Goal: Information Seeking & Learning: Learn about a topic

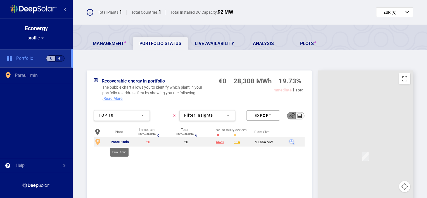
click at [123, 141] on div "Parau 1min" at bounding box center [120, 142] width 18 height 4
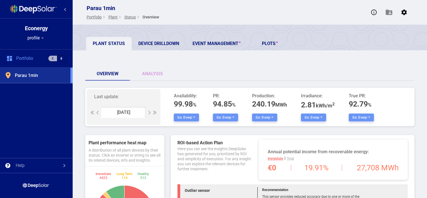
click at [150, 111] on div at bounding box center [149, 113] width 4 height 4
click at [224, 117] on button "Go deep" at bounding box center [225, 117] width 25 height 8
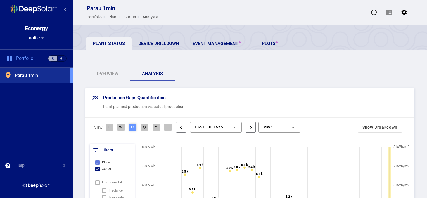
click at [241, 71] on div "Overview Analysis" at bounding box center [249, 73] width 329 height 13
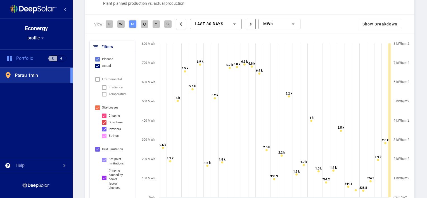
scroll to position [78, 0]
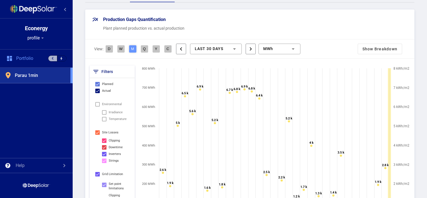
click at [367, 49] on div "Show Breakdown" at bounding box center [380, 49] width 44 height 10
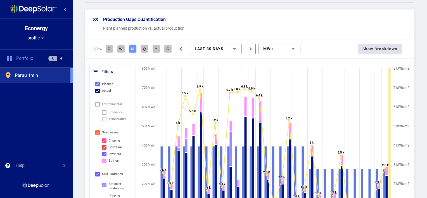
click at [386, 45] on div "Show Breakdown" at bounding box center [380, 49] width 44 height 10
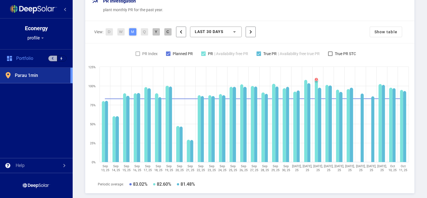
scroll to position [348, 0]
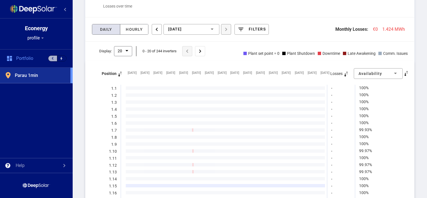
scroll to position [561, 0]
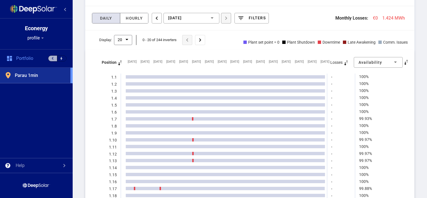
click at [241, 41] on div "Plant set point = 0" at bounding box center [260, 42] width 39 height 6
click at [282, 42] on div at bounding box center [283, 42] width 3 height 3
click at [126, 38] on mat-icon "arrow_drop_down" at bounding box center [125, 39] width 7 height 7
click at [133, 73] on div "50" at bounding box center [131, 74] width 18 height 12
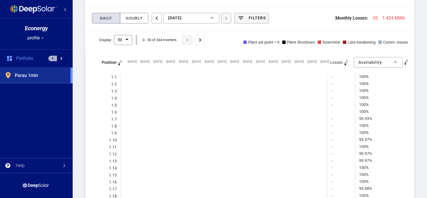
click at [243, 17] on div at bounding box center [240, 18] width 7 height 7
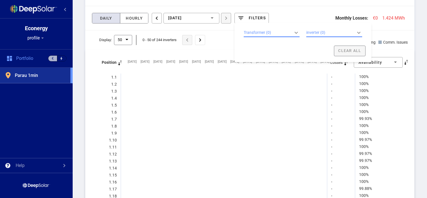
click at [284, 32] on div "Transformer (0) keyboard_arrow_down keyboard_arrow_up" at bounding box center [272, 33] width 56 height 8
click at [325, 30] on div "inverter (0) keyboard_arrow_down keyboard_arrow_up" at bounding box center [334, 33] width 56 height 8
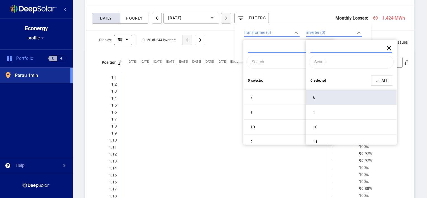
click at [325, 99] on div "6" at bounding box center [351, 97] width 90 height 15
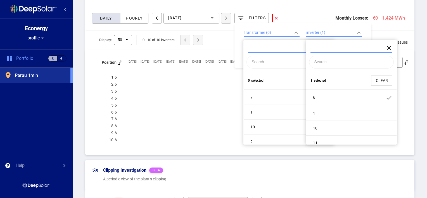
click at [380, 79] on span "clear" at bounding box center [382, 81] width 12 height 6
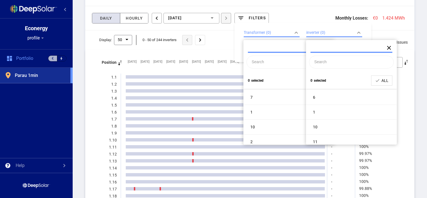
click at [390, 45] on mat-icon "close" at bounding box center [389, 47] width 7 height 7
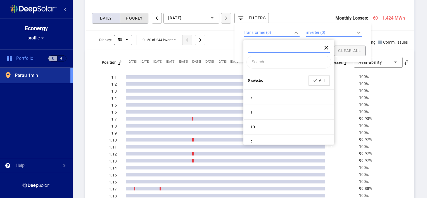
click at [131, 17] on div "Hourly" at bounding box center [134, 18] width 25 height 10
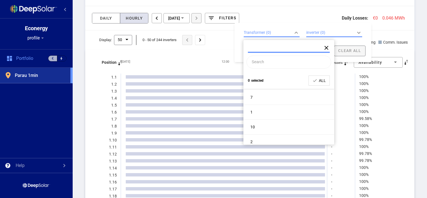
click at [327, 46] on mat-icon "close" at bounding box center [326, 47] width 7 height 7
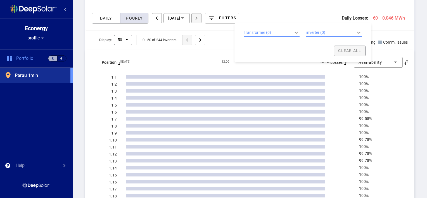
click at [393, 60] on div at bounding box center [395, 62] width 5 height 4
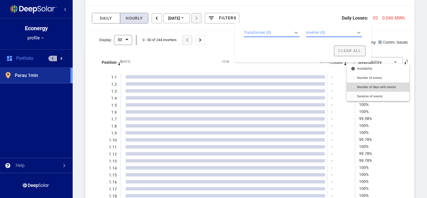
click at [387, 87] on span "Number of days with events" at bounding box center [381, 87] width 48 height 4
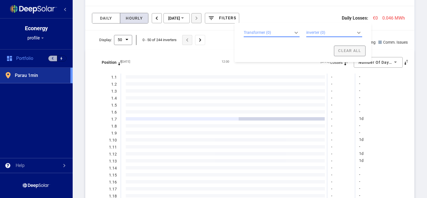
click at [225, 117] on rect at bounding box center [182, 118] width 113 height 3
click at [256, 117] on rect at bounding box center [282, 118] width 86 height 3
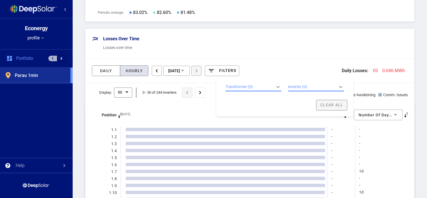
scroll to position [506, 0]
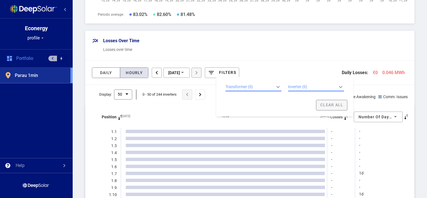
click at [382, 103] on div "Display: 50 arrow_drop_down 5 20 50 0 - 50 of 244 inverters chevron_left chevro…" at bounding box center [249, 96] width 329 height 15
click at [337, 107] on div "Clear All" at bounding box center [284, 105] width 125 height 11
click at [344, 45] on div "Losses Over Time Losses over time" at bounding box center [249, 46] width 329 height 30
click at [236, 72] on div "filters" at bounding box center [227, 72] width 17 height 4
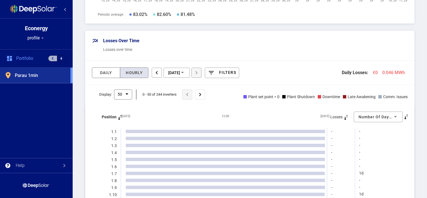
click at [382, 115] on span "Number of days with events" at bounding box center [387, 117] width 58 height 4
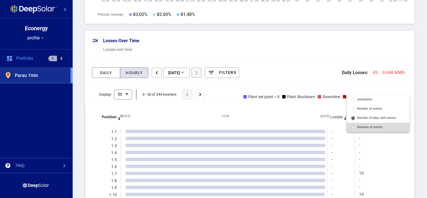
click at [379, 127] on span "Duration of events" at bounding box center [381, 127] width 48 height 4
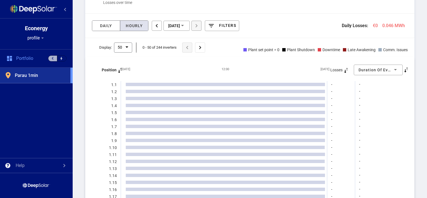
scroll to position [540, 0]
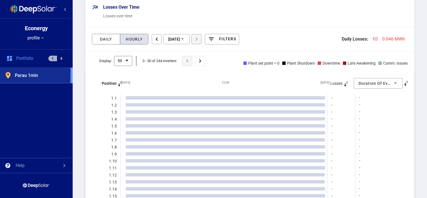
click at [118, 84] on div at bounding box center [119, 83] width 7 height 7
click at [120, 80] on div at bounding box center [119, 83] width 7 height 7
click at [404, 83] on div at bounding box center [406, 83] width 7 height 7
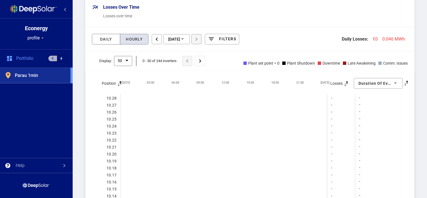
click at [404, 83] on div at bounding box center [406, 83] width 7 height 7
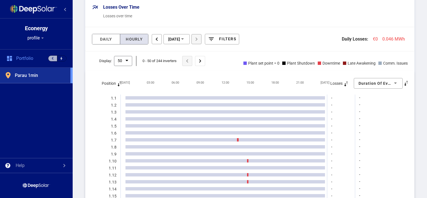
click at [404, 83] on div at bounding box center [406, 83] width 7 height 7
click at [377, 82] on span "Duration of events" at bounding box center [377, 83] width 38 height 4
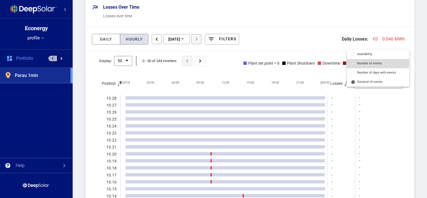
click at [374, 61] on mat-option "Number of events" at bounding box center [378, 63] width 63 height 9
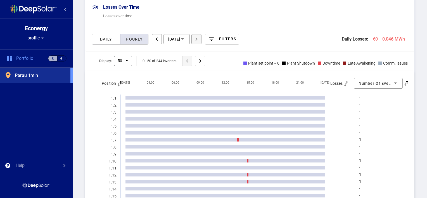
click at [403, 81] on div at bounding box center [406, 83] width 7 height 7
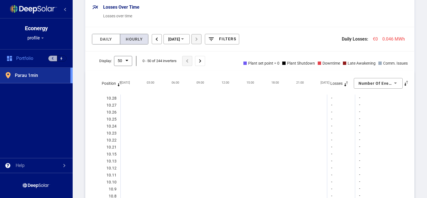
click at [403, 81] on div at bounding box center [406, 83] width 7 height 7
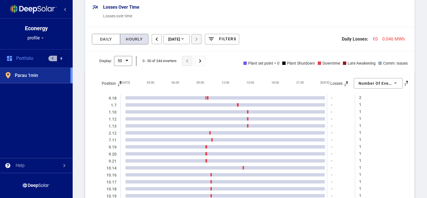
click at [372, 82] on span "Number of events" at bounding box center [376, 83] width 37 height 4
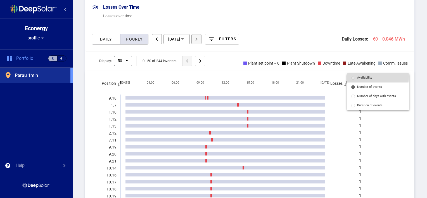
click at [370, 77] on span "Availability" at bounding box center [381, 78] width 48 height 4
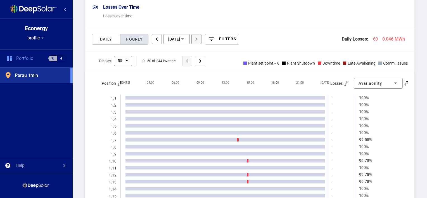
click at [403, 81] on div at bounding box center [406, 83] width 7 height 7
click at [383, 82] on div "Availability" at bounding box center [375, 83] width 34 height 4
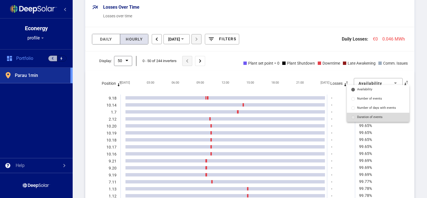
click at [382, 114] on mat-option "Duration of events" at bounding box center [378, 117] width 63 height 9
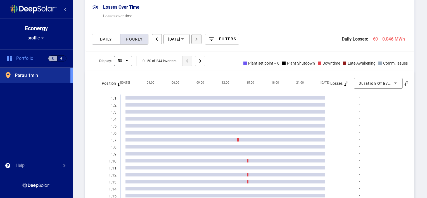
click at [405, 80] on div at bounding box center [406, 83] width 7 height 7
click at [366, 84] on span "Duration of events" at bounding box center [377, 83] width 38 height 4
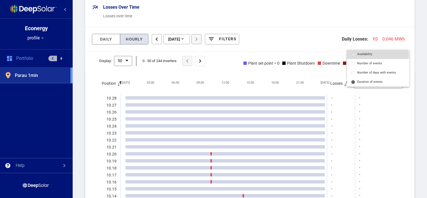
click at [370, 56] on span "Availability" at bounding box center [381, 54] width 48 height 4
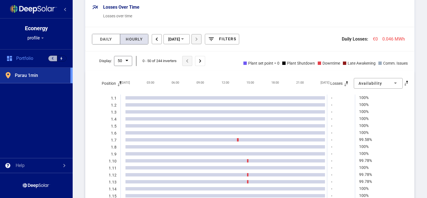
click at [405, 82] on div at bounding box center [406, 83] width 7 height 7
click at [158, 37] on mat-icon "chevron_left" at bounding box center [156, 38] width 9 height 9
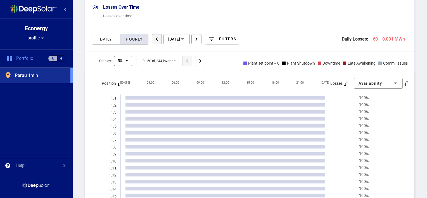
click at [158, 37] on mat-icon "chevron_left" at bounding box center [156, 38] width 9 height 9
click at [105, 41] on div "Daily" at bounding box center [106, 39] width 20 height 10
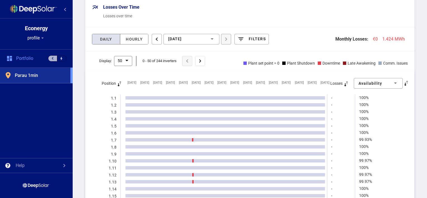
click at [404, 84] on div at bounding box center [406, 83] width 7 height 7
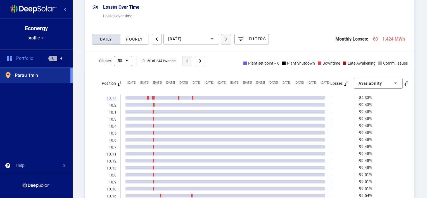
click at [112, 96] on text "10.14" at bounding box center [111, 98] width 10 height 4
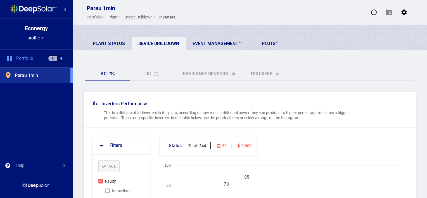
click at [205, 102] on div "Inverters Performance" at bounding box center [222, 104] width 258 height 6
click at [260, 74] on link "trackers" at bounding box center [265, 73] width 45 height 13
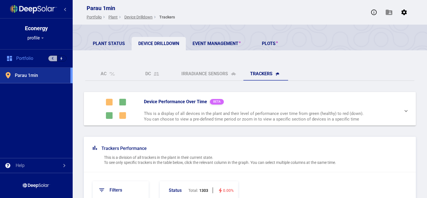
click at [270, 96] on mat-expansion-panel-header "Device performance over time BETA This is a display of all devices in the plant…" at bounding box center [250, 109] width 332 height 34
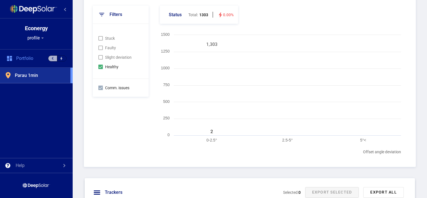
scroll to position [386, 0]
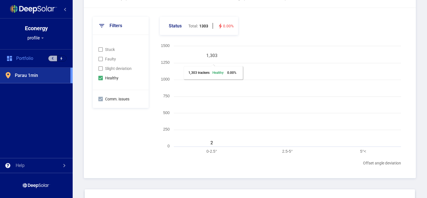
click at [204, 105] on rect at bounding box center [212, 103] width 76 height 87
click at [118, 67] on span "Slight deviation" at bounding box center [118, 68] width 27 height 7
click at [99, 68] on div at bounding box center [100, 68] width 4 height 4
click at [100, 57] on div at bounding box center [100, 59] width 4 height 4
click at [100, 50] on div at bounding box center [100, 49] width 4 height 4
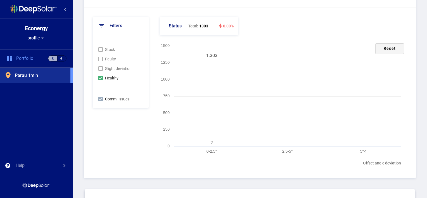
click at [389, 50] on div "reset" at bounding box center [389, 48] width 29 height 11
click at [258, 169] on div "filters Stuck Faulty Slight deviation Healthy Comm. issues Status Total: 1303 0…" at bounding box center [250, 93] width 332 height 170
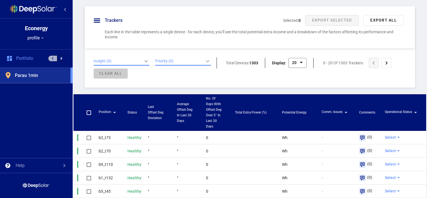
scroll to position [598, 0]
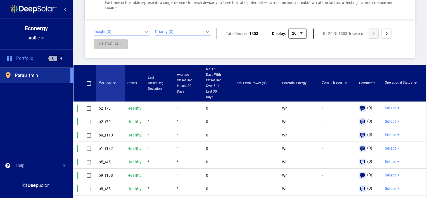
click at [114, 83] on mat-icon "arrow_drop_down" at bounding box center [114, 83] width 7 height 7
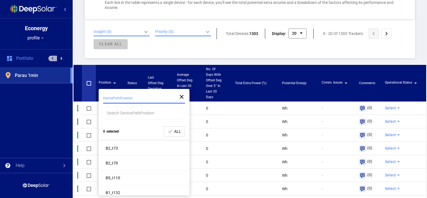
click at [88, 95] on th at bounding box center [89, 83] width 14 height 37
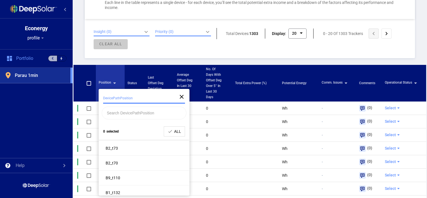
click at [104, 82] on span "Position" at bounding box center [105, 83] width 13 height 7
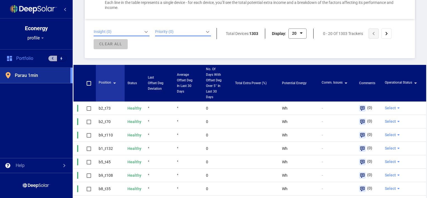
click at [104, 82] on span "Position" at bounding box center [105, 83] width 13 height 7
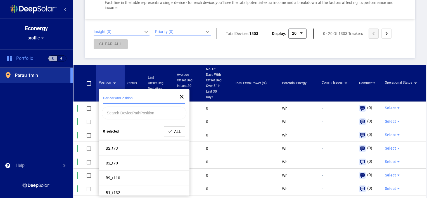
click at [104, 82] on span "Position" at bounding box center [105, 83] width 13 height 7
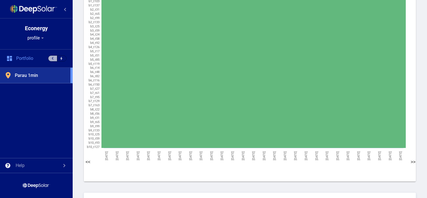
scroll to position [179, 0]
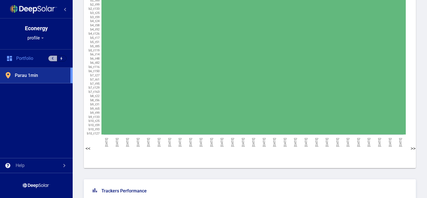
click at [410, 148] on button ">>" at bounding box center [413, 148] width 8 height 5
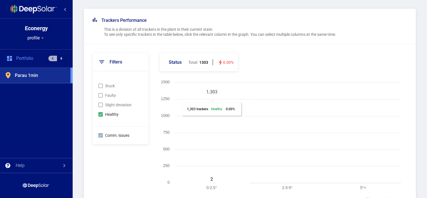
click at [226, 127] on rect at bounding box center [212, 139] width 76 height 87
click at [297, 127] on rect at bounding box center [280, 143] width 247 height 126
click at [369, 133] on rect at bounding box center [280, 143] width 247 height 126
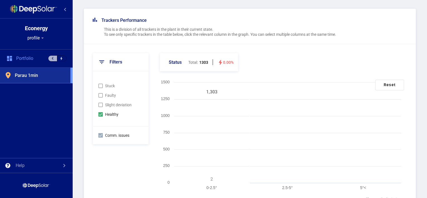
scroll to position [6, 0]
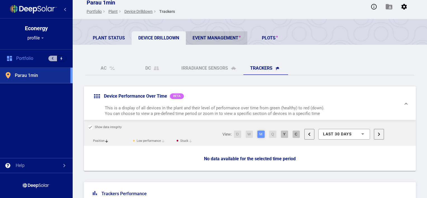
click at [219, 38] on link "Event Management" at bounding box center [216, 37] width 61 height 13
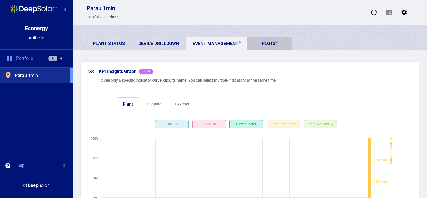
click at [272, 44] on link "PLOTS" at bounding box center [269, 43] width 45 height 13
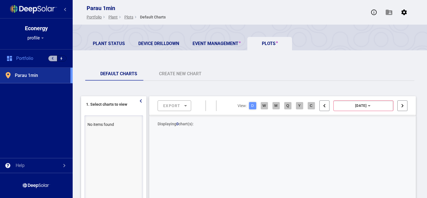
click at [121, 104] on div "1. Select charts to view" at bounding box center [106, 104] width 41 height 5
click at [263, 107] on button "W" at bounding box center [264, 105] width 7 height 7
click at [273, 102] on button "M" at bounding box center [275, 105] width 7 height 7
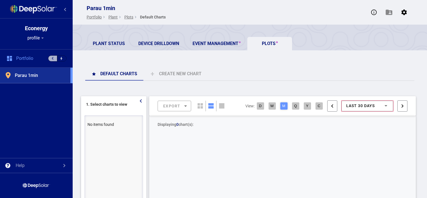
click at [293, 105] on button "Q" at bounding box center [295, 105] width 7 height 7
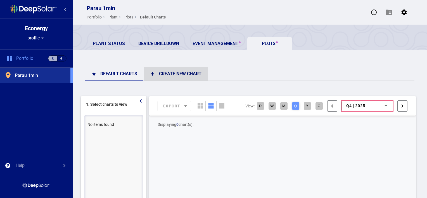
click at [184, 72] on link "Create new chart" at bounding box center [176, 73] width 64 height 13
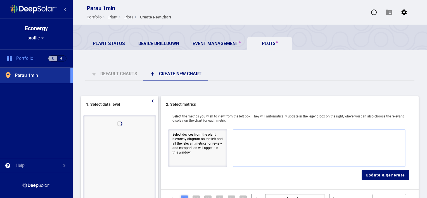
click at [240, 117] on p "Select the metrics you wish to view from the left box. They will automatically …" at bounding box center [290, 118] width 258 height 12
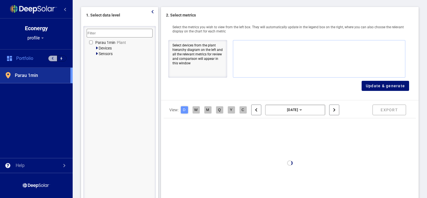
scroll to position [65, 0]
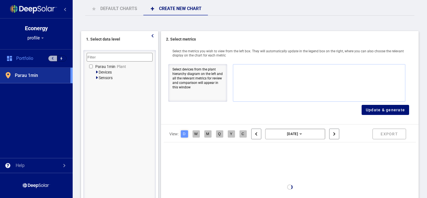
click at [97, 73] on icon at bounding box center [97, 72] width 4 height 4
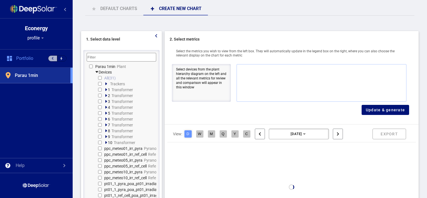
click at [106, 89] on icon at bounding box center [106, 89] width 2 height 3
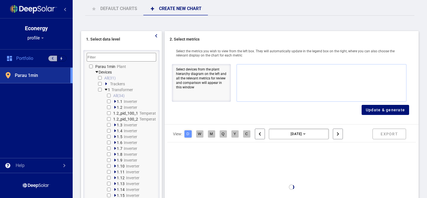
click at [106, 89] on icon at bounding box center [106, 90] width 4 height 4
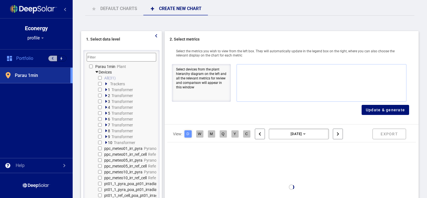
click at [97, 71] on icon at bounding box center [97, 72] width 3 height 2
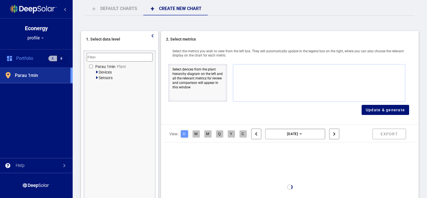
click at [97, 77] on icon at bounding box center [97, 78] width 4 height 4
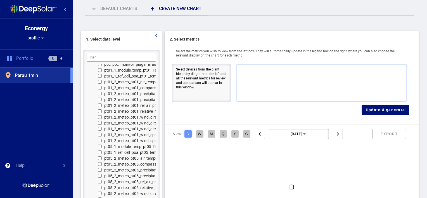
scroll to position [65, 0]
click at [99, 153] on input "checkbox" at bounding box center [100, 155] width 4 height 4
checkbox input "true"
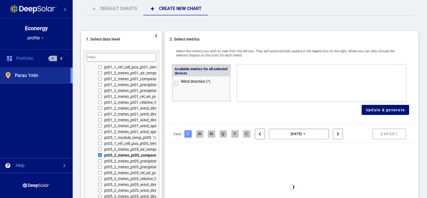
click at [176, 84] on input "checkbox" at bounding box center [176, 83] width 4 height 7
checkbox input "true"
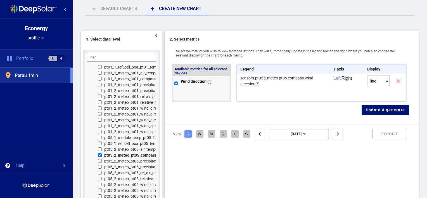
click at [62, 61] on div at bounding box center [61, 58] width 9 height 6
click at [23, 61] on div "Portfolio €" at bounding box center [36, 58] width 73 height 18
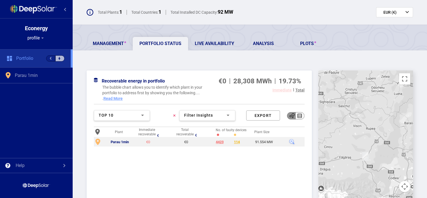
click at [237, 142] on div "114" at bounding box center [235, 142] width 3 height 4
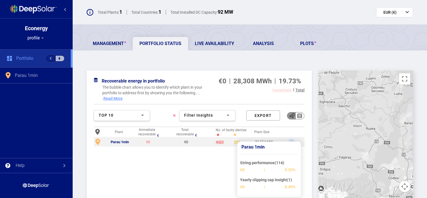
scroll to position [11, 0]
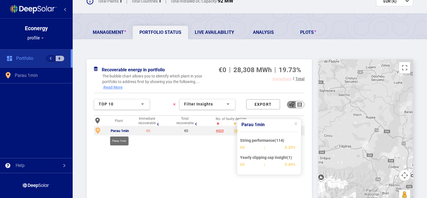
click at [122, 130] on div "Parau 1min" at bounding box center [120, 131] width 18 height 4
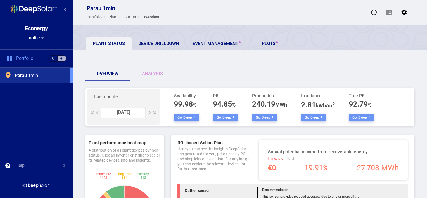
click at [215, 75] on div "Overview Analysis" at bounding box center [249, 73] width 329 height 13
click at [153, 72] on link "Analysis" at bounding box center [152, 73] width 45 height 13
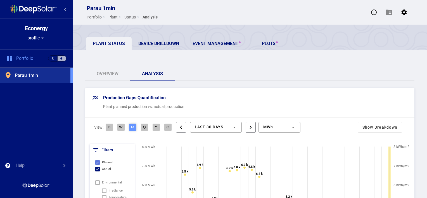
click at [236, 75] on div "Overview Analysis" at bounding box center [249, 73] width 329 height 13
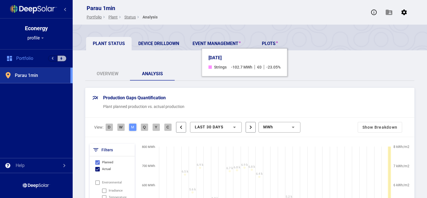
click at [244, 175] on rect at bounding box center [245, 185] width 2 height 20
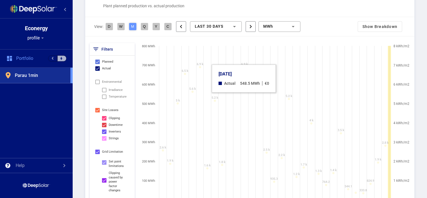
click at [244, 101] on rect at bounding box center [245, 146] width 2 height 105
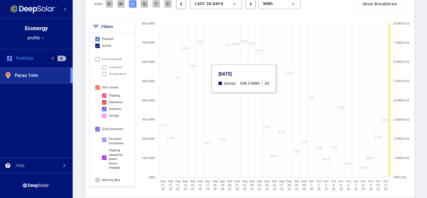
scroll to position [123, 0]
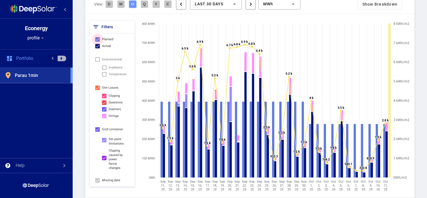
click at [96, 39] on div at bounding box center [97, 39] width 4 height 4
click at [97, 42] on input "Planned" at bounding box center [97, 42] width 0 height 0
checkbox input "false"
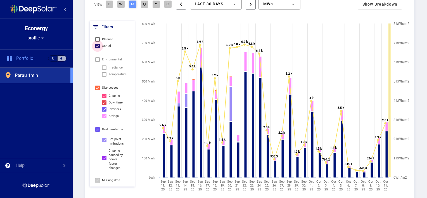
click at [97, 45] on div at bounding box center [97, 46] width 4 height 4
click at [97, 48] on input "Actual" at bounding box center [97, 48] width 0 height 0
checkbox input "false"
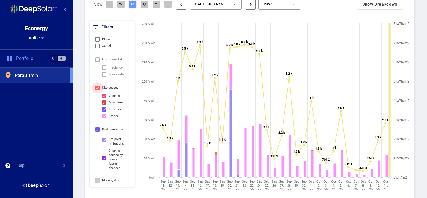
click at [98, 87] on div at bounding box center [97, 87] width 4 height 4
click at [98, 90] on input "Site Losses" at bounding box center [97, 90] width 0 height 0
checkbox input "false"
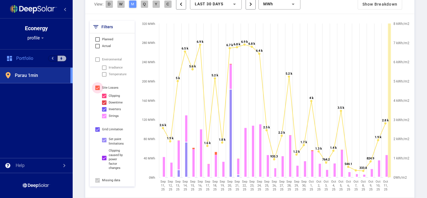
checkbox input "false"
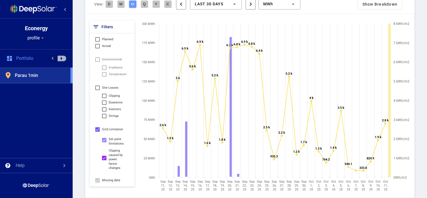
click at [96, 128] on div at bounding box center [97, 129] width 4 height 4
click at [97, 132] on input "Grid limitation" at bounding box center [97, 132] width 0 height 0
checkbox input "false"
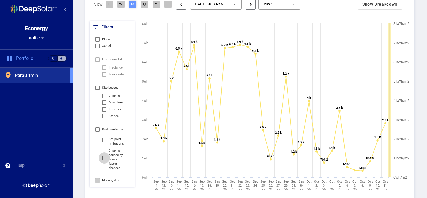
click at [104, 158] on div at bounding box center [104, 158] width 4 height 4
click at [104, 160] on input "Clipping caused by power factor changes" at bounding box center [104, 160] width 0 height 0
click at [105, 157] on div at bounding box center [104, 158] width 4 height 4
click at [104, 160] on input "Clipping caused by power factor changes" at bounding box center [104, 160] width 0 height 0
checkbox input "false"
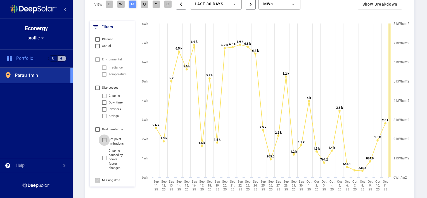
click at [105, 138] on div at bounding box center [104, 140] width 4 height 4
click at [104, 142] on input "Set point limitations" at bounding box center [104, 142] width 0 height 0
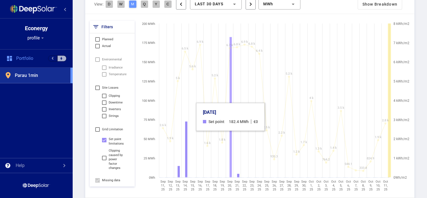
click at [230, 139] on rect at bounding box center [230, 107] width 2 height 140
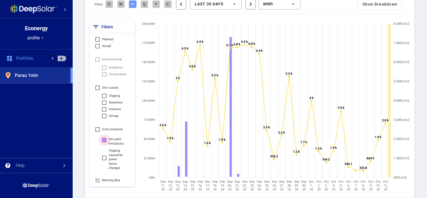
click at [103, 140] on div at bounding box center [104, 140] width 4 height 4
click at [104, 142] on input "Set point limitations" at bounding box center [104, 142] width 0 height 0
checkbox input "false"
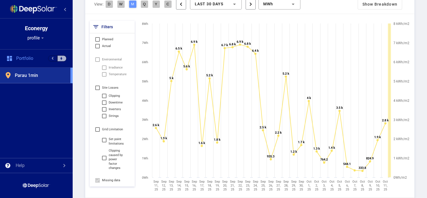
click at [96, 58] on div at bounding box center [97, 59] width 4 height 4
click at [97, 39] on div at bounding box center [97, 39] width 4 height 4
click at [97, 42] on input "Planned" at bounding box center [97, 42] width 0 height 0
checkbox input "true"
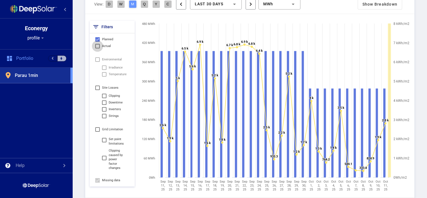
click at [96, 46] on div at bounding box center [97, 46] width 4 height 4
click at [97, 48] on input "Actual" at bounding box center [97, 48] width 0 height 0
checkbox input "true"
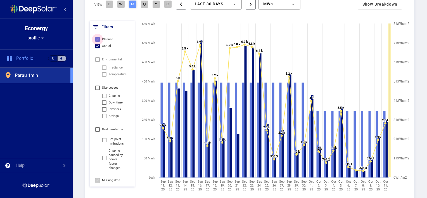
click at [96, 39] on div at bounding box center [97, 39] width 4 height 4
click at [97, 42] on input "Planned" at bounding box center [97, 42] width 0 height 0
checkbox input "false"
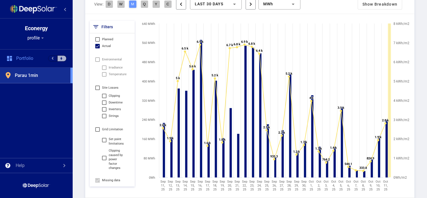
click at [313, 15] on div "Production Gaps Quantification Plant planned production vs. actual production V…" at bounding box center [249, 102] width 329 height 275
click at [284, 2] on div "MWh" at bounding box center [276, 4] width 27 height 4
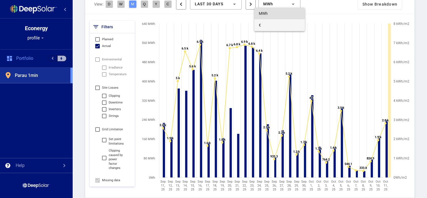
click at [284, 23] on span "€" at bounding box center [279, 25] width 41 height 12
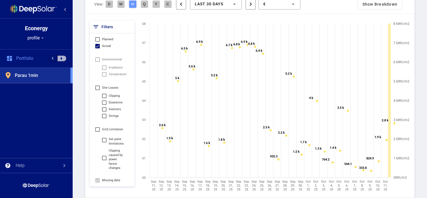
scroll to position [122, 0]
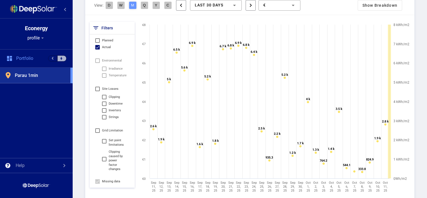
click at [282, 4] on div "€" at bounding box center [276, 5] width 27 height 4
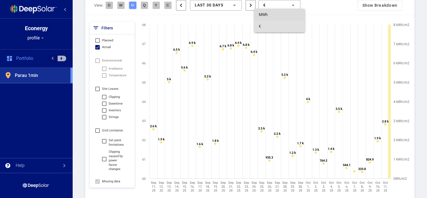
click at [279, 11] on span "MWh" at bounding box center [279, 15] width 41 height 12
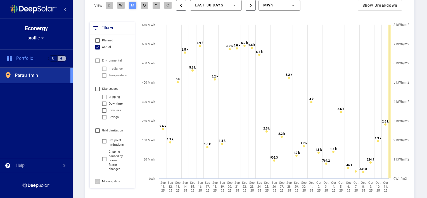
click at [312, 7] on div "View: D W M Q Y C chevron_left last 30 Days chevron_right MWh Show Breakdown" at bounding box center [249, 5] width 329 height 19
click at [333, 11] on div "View: D W M Q Y C chevron_left last 30 Days chevron_right MWh Show Breakdown" at bounding box center [249, 5] width 329 height 19
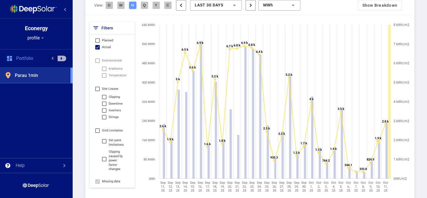
drag, startPoint x: 374, startPoint y: 48, endPoint x: 330, endPoint y: 10, distance: 57.8
click at [330, 10] on div "View: D W M Q Y C chevron_left last 30 Days chevron_right MWh Show Breakdown" at bounding box center [249, 5] width 329 height 19
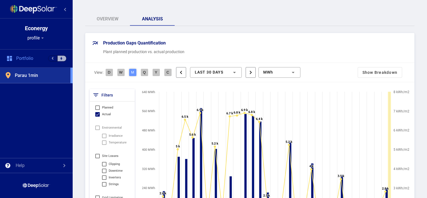
scroll to position [56, 0]
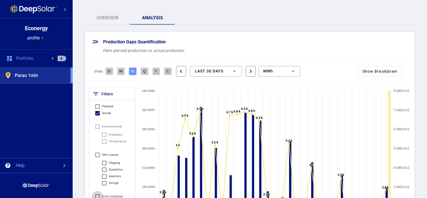
click at [98, 195] on div at bounding box center [97, 196] width 4 height 4
click at [98, 198] on input "Grid limitation" at bounding box center [97, 199] width 0 height 0
checkbox input "true"
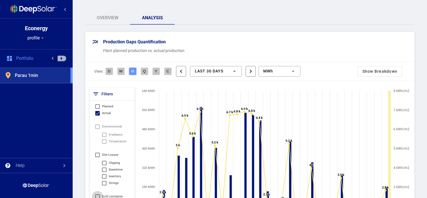
scroll to position [155, 0]
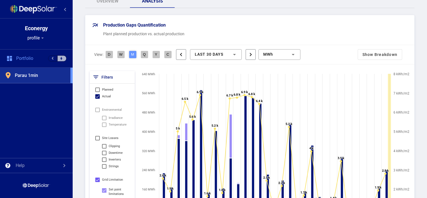
scroll to position [55, 0]
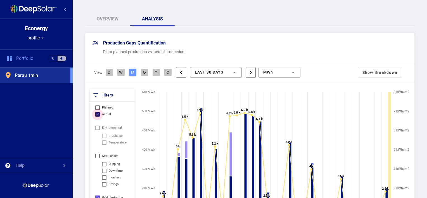
click at [98, 114] on div at bounding box center [97, 114] width 4 height 4
click at [98, 116] on input "Actual" at bounding box center [97, 116] width 0 height 0
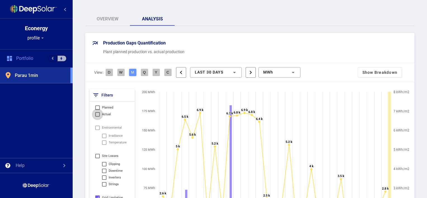
click at [98, 114] on div at bounding box center [97, 114] width 4 height 4
click at [98, 116] on input "Actual" at bounding box center [97, 116] width 0 height 0
checkbox input "true"
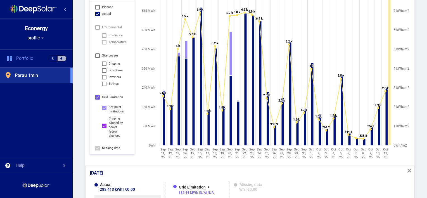
scroll to position [155, 0]
click at [96, 97] on div at bounding box center [97, 97] width 4 height 4
click at [97, 99] on input "Grid limitation" at bounding box center [97, 99] width 0 height 0
checkbox input "false"
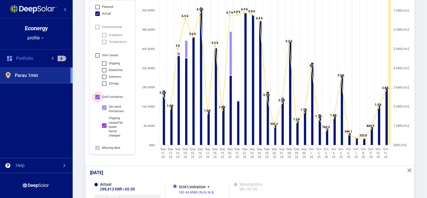
checkbox input "false"
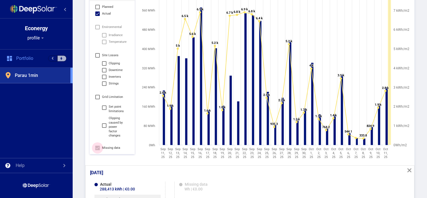
click at [97, 148] on div at bounding box center [97, 148] width 4 height 4
click at [97, 150] on input "Missing data" at bounding box center [97, 150] width 0 height 0
click at [97, 148] on div at bounding box center [97, 148] width 4 height 4
click at [97, 150] on input "Missing data" at bounding box center [97, 150] width 0 height 0
checkbox input "true"
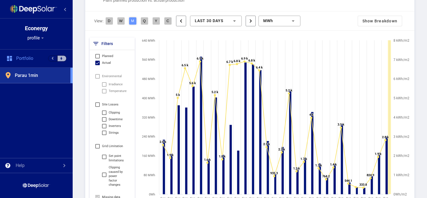
scroll to position [88, 0]
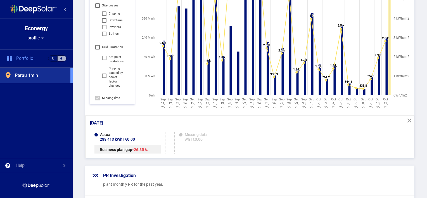
scroll to position [211, 0]
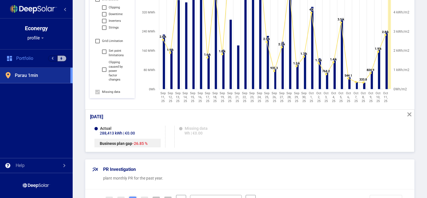
click at [108, 132] on p "288,413 kWh | €0.00" at bounding box center [114, 133] width 41 height 4
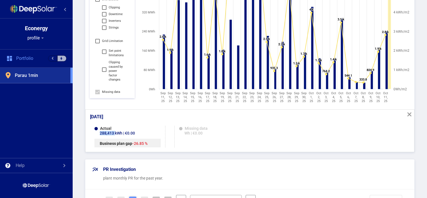
click at [108, 132] on p "288,413 kWh | €0.00" at bounding box center [114, 133] width 41 height 4
click at [108, 127] on div "Actual" at bounding box center [105, 128] width 11 height 4
click at [120, 124] on div "Actual 288,413 kWh | €0.00 Business plan gap -26.85 % Missing data Wh | €0.00" at bounding box center [249, 136] width 329 height 30
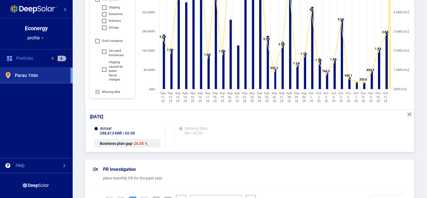
click at [406, 113] on mat-icon "close" at bounding box center [409, 114] width 7 height 7
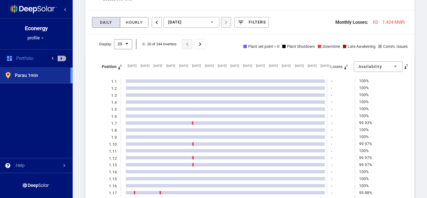
scroll to position [558, 0]
click at [203, 19] on div "[DATE]" at bounding box center [188, 21] width 41 height 4
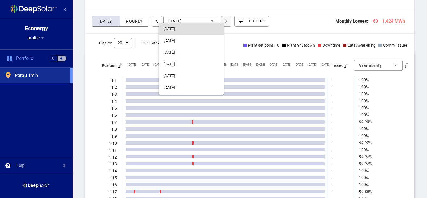
click at [203, 19] on div "October 2025 September 2025 August 2025 July 2025 June 2025 May 2025 April 2025…" at bounding box center [186, 55] width 55 height 80
click at [295, 22] on div at bounding box center [213, 99] width 427 height 198
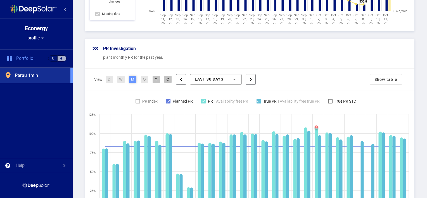
scroll to position [292, 0]
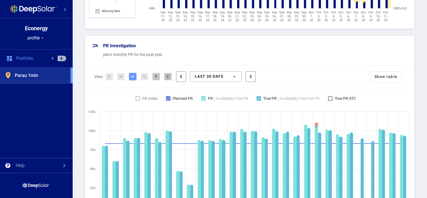
click at [383, 75] on div "Show table" at bounding box center [386, 77] width 32 height 10
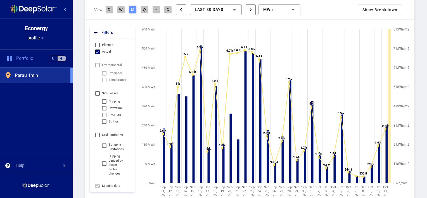
scroll to position [115, 0]
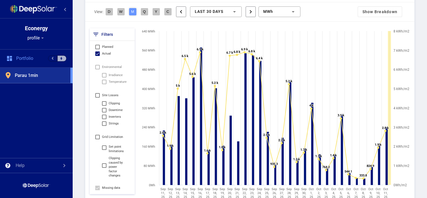
click at [234, 12] on div at bounding box center [234, 11] width 3 height 1
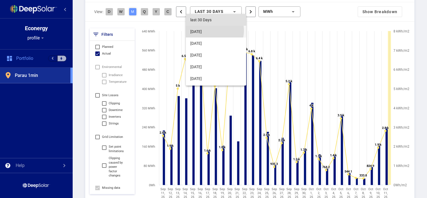
click at [212, 30] on span "[DATE]" at bounding box center [215, 32] width 51 height 12
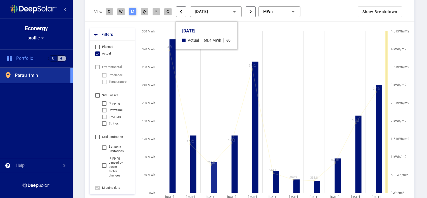
click at [201, 49] on rect at bounding box center [275, 115] width 273 height 174
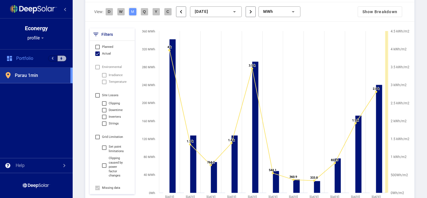
click at [105, 75] on div at bounding box center [104, 75] width 4 height 4
click at [99, 53] on div at bounding box center [97, 53] width 4 height 4
click at [98, 56] on input "Actual" at bounding box center [97, 56] width 0 height 0
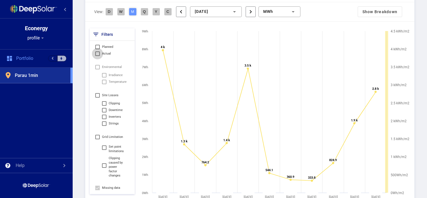
click at [96, 53] on div at bounding box center [97, 53] width 4 height 4
click at [97, 56] on input "Actual" at bounding box center [97, 56] width 0 height 0
checkbox input "true"
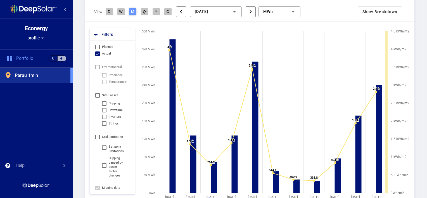
click at [311, 13] on div "View: D W M Q Y C chevron_left October 2025 chevron_right MWh Show Breakdown" at bounding box center [249, 11] width 329 height 19
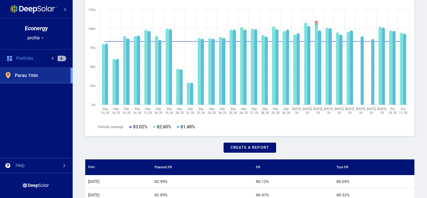
scroll to position [395, 0]
